Goal: Navigation & Orientation: Find specific page/section

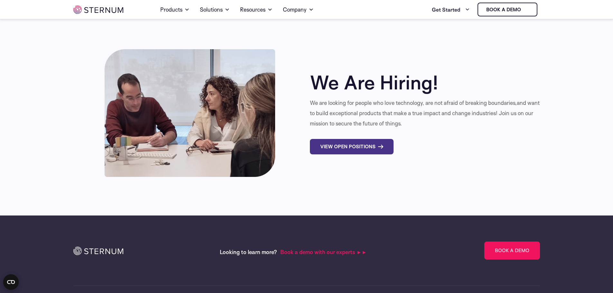
scroll to position [2023, 0]
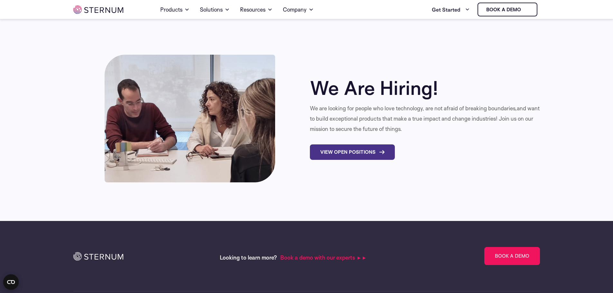
click at [355, 144] on link "View Open Positions" at bounding box center [352, 151] width 85 height 15
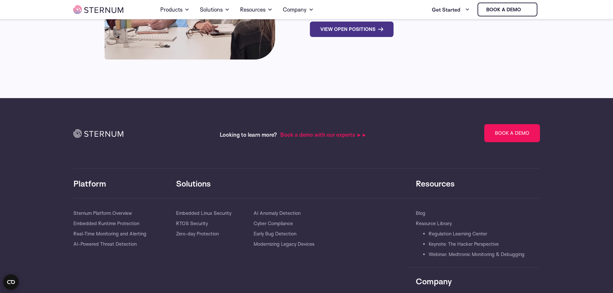
scroll to position [2219, 0]
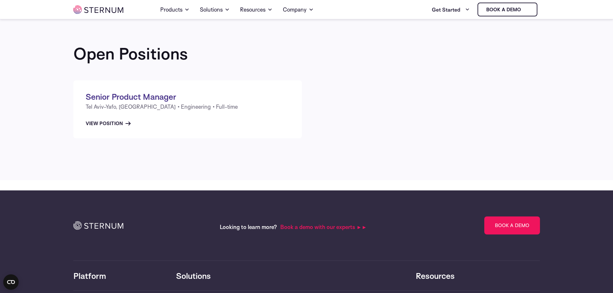
scroll to position [96, 0]
